Goal: Task Accomplishment & Management: Use online tool/utility

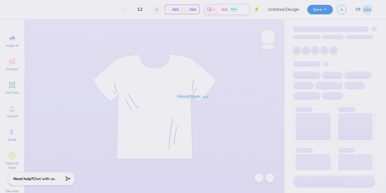
type input "DZ x Delt HOCO"
type input "60"
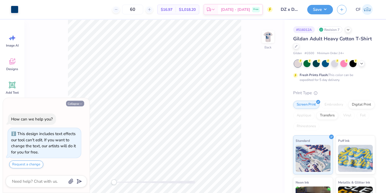
click at [81, 104] on icon "button" at bounding box center [80, 103] width 3 height 3
type textarea "x"
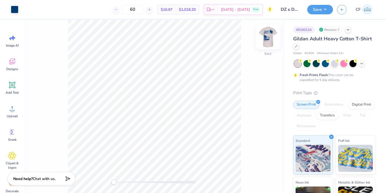
click at [267, 38] on img at bounding box center [268, 37] width 22 height 22
click at [360, 65] on icon at bounding box center [361, 63] width 4 height 4
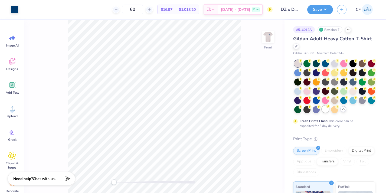
click at [323, 109] on div at bounding box center [325, 108] width 7 height 7
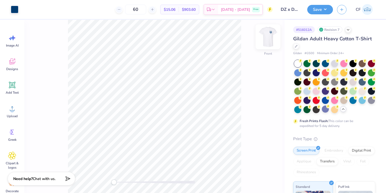
click at [268, 36] on img at bounding box center [268, 37] width 22 height 22
click at [268, 36] on img at bounding box center [267, 36] width 11 height 11
click at [355, 82] on div at bounding box center [352, 81] width 7 height 7
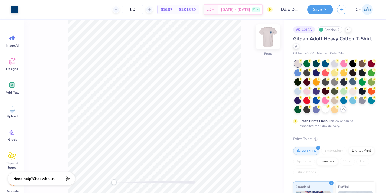
click at [267, 41] on img at bounding box center [268, 37] width 22 height 22
click at [267, 41] on img at bounding box center [267, 36] width 11 height 11
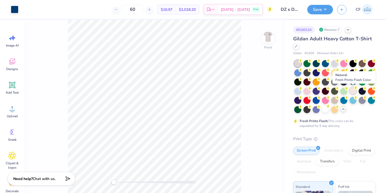
click at [356, 89] on circle at bounding box center [355, 88] width 4 height 4
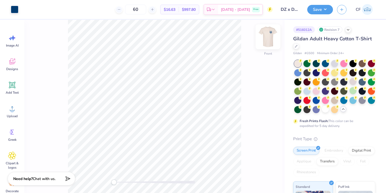
click at [269, 40] on img at bounding box center [268, 37] width 22 height 22
click at [351, 82] on div at bounding box center [352, 81] width 7 height 7
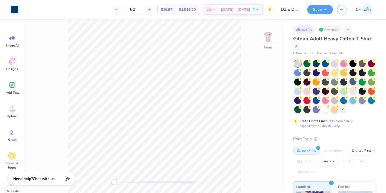
click at [276, 41] on div "Front" at bounding box center [154, 106] width 260 height 173
click at [272, 39] on img at bounding box center [268, 37] width 22 height 22
click at [270, 39] on img at bounding box center [268, 37] width 22 height 22
click at [354, 94] on div at bounding box center [352, 90] width 7 height 7
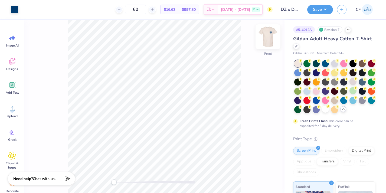
click at [273, 41] on img at bounding box center [268, 37] width 22 height 22
click at [272, 36] on img at bounding box center [268, 37] width 22 height 22
click at [272, 36] on img at bounding box center [267, 36] width 11 height 11
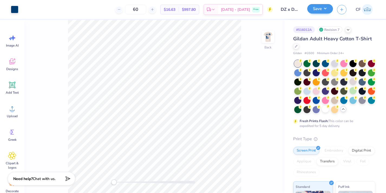
click at [316, 11] on button "Save" at bounding box center [320, 8] width 26 height 9
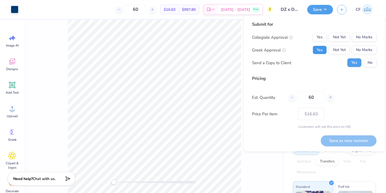
click at [323, 49] on button "Yes" at bounding box center [319, 50] width 14 height 9
click at [369, 34] on button "No Marks" at bounding box center [364, 37] width 25 height 9
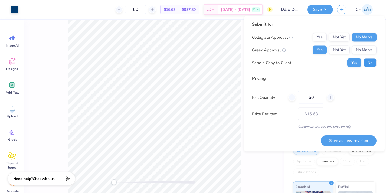
click at [367, 65] on button "No" at bounding box center [369, 62] width 13 height 9
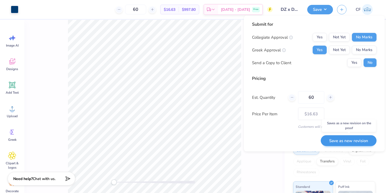
click at [352, 141] on button "Save as new revision" at bounding box center [348, 140] width 56 height 11
type input "$16.63"
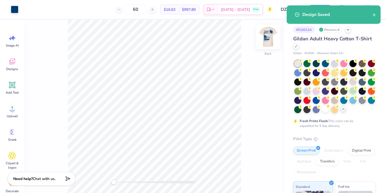
click at [264, 41] on img at bounding box center [268, 37] width 22 height 22
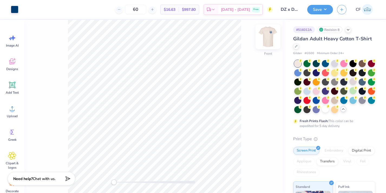
click at [264, 40] on img at bounding box center [268, 37] width 22 height 22
click at [261, 40] on img at bounding box center [268, 37] width 22 height 22
click at [145, 11] on input "60" at bounding box center [135, 10] width 21 height 10
drag, startPoint x: 145, startPoint y: 11, endPoint x: 137, endPoint y: 11, distance: 8.1
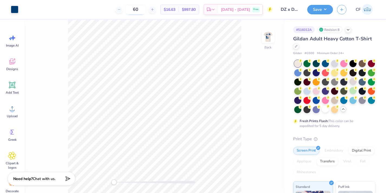
click at [137, 11] on input "60" at bounding box center [135, 10] width 21 height 10
type input "75"
click at [142, 10] on input "75" at bounding box center [132, 10] width 21 height 10
drag, startPoint x: 143, startPoint y: 10, endPoint x: 129, endPoint y: 10, distance: 14.1
click at [129, 10] on div "75" at bounding box center [132, 10] width 41 height 10
